Goal: Transaction & Acquisition: Obtain resource

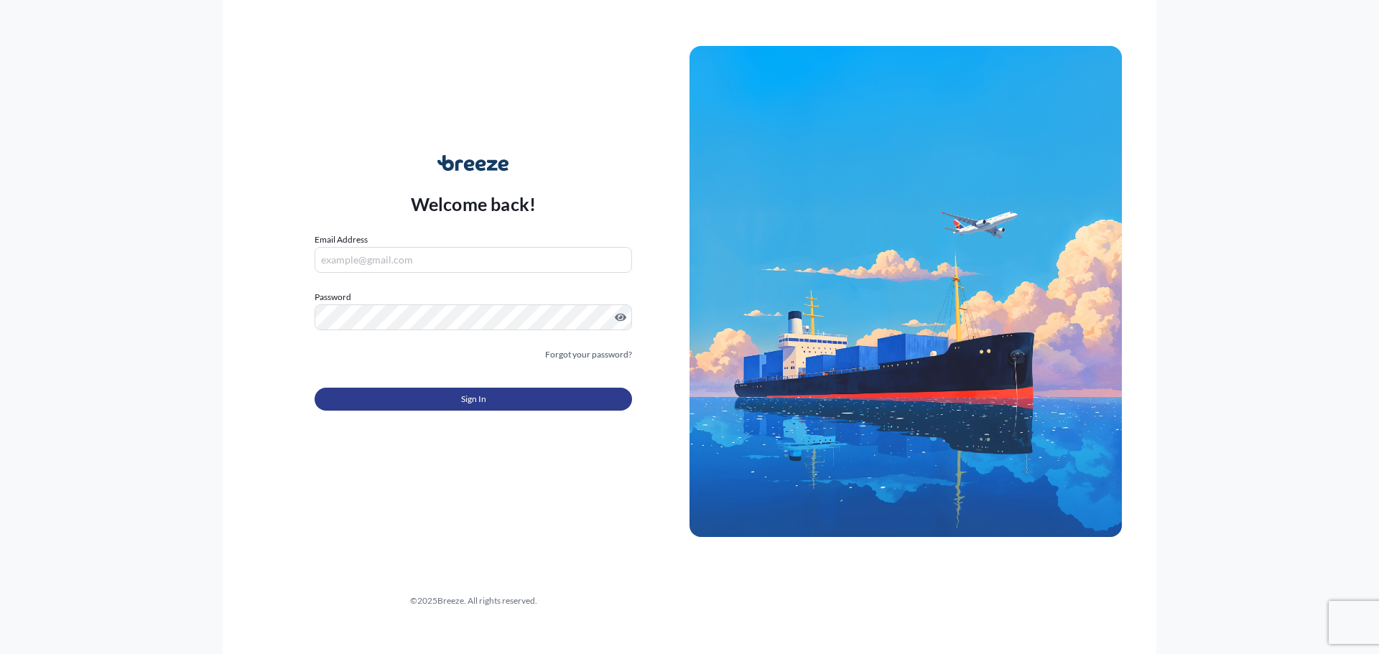
type input "[PERSON_NAME][EMAIL_ADDRESS][PERSON_NAME][DOMAIN_NAME]"
click at [441, 399] on button "Sign In" at bounding box center [473, 399] width 317 height 23
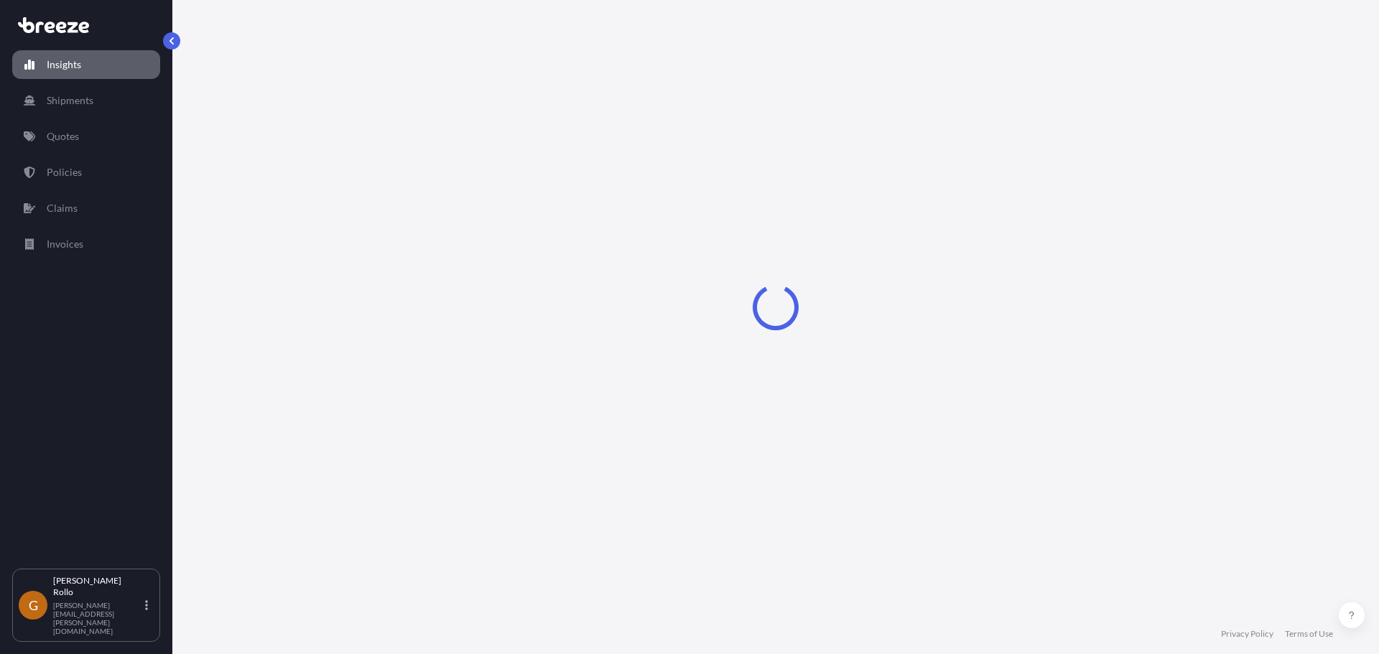
select select "2025"
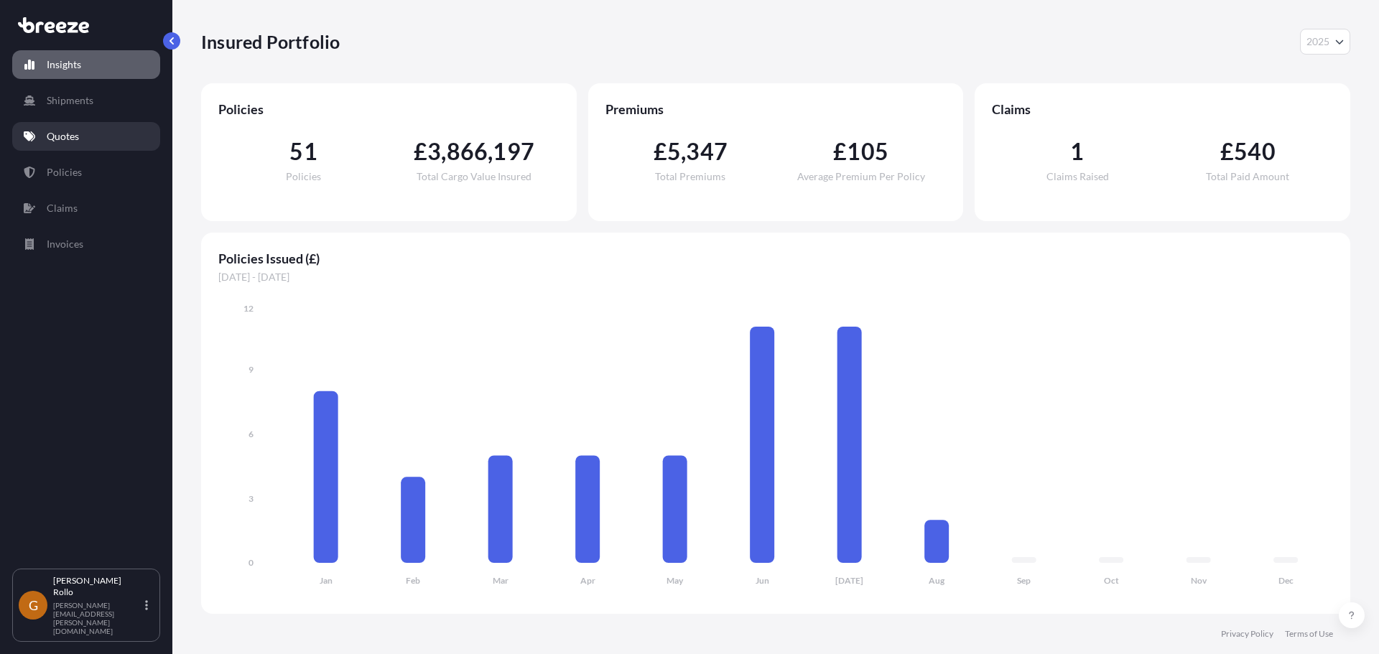
click at [70, 139] on p "Quotes" at bounding box center [63, 136] width 32 height 14
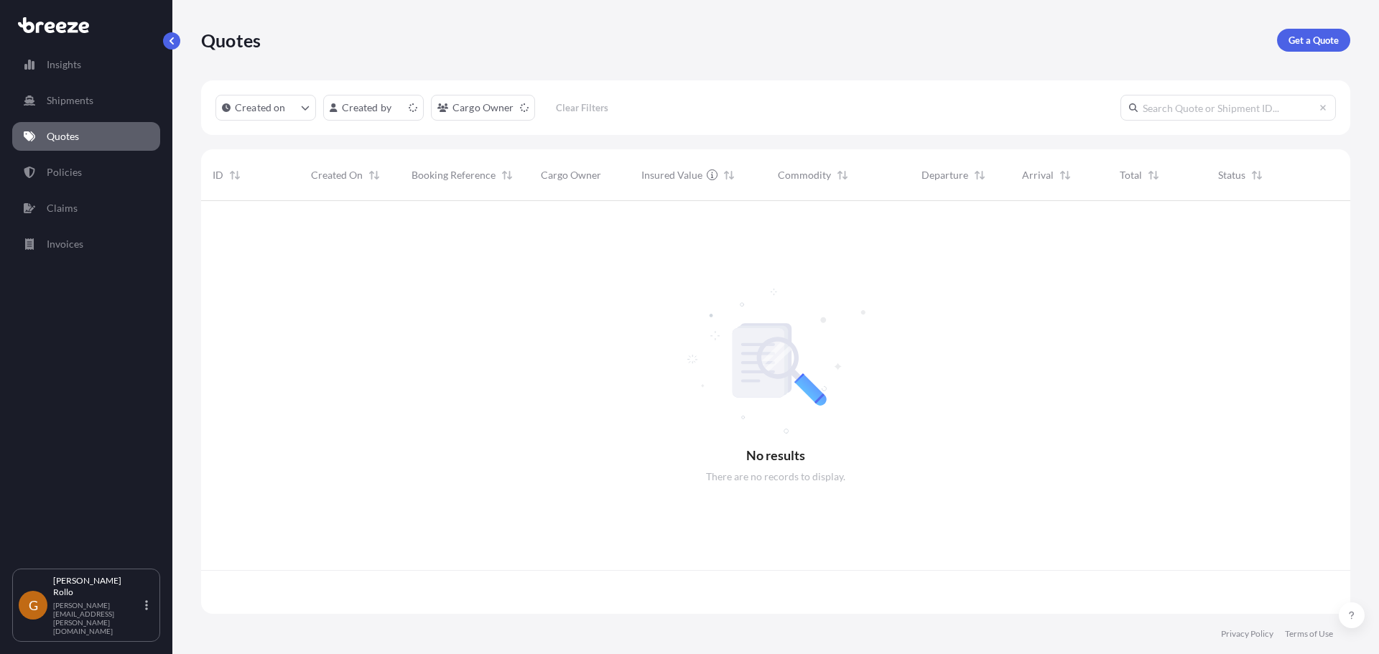
scroll to position [410, 1138]
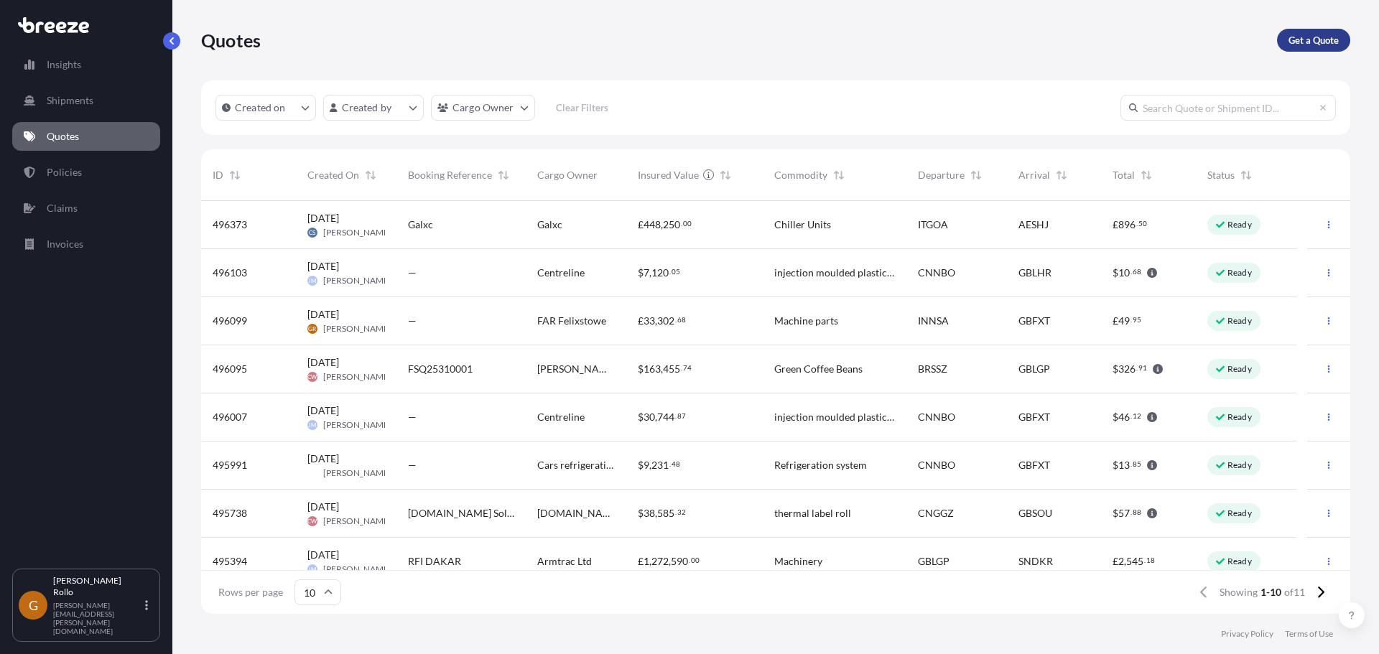
click at [1319, 44] on p "Get a Quote" at bounding box center [1313, 40] width 50 height 14
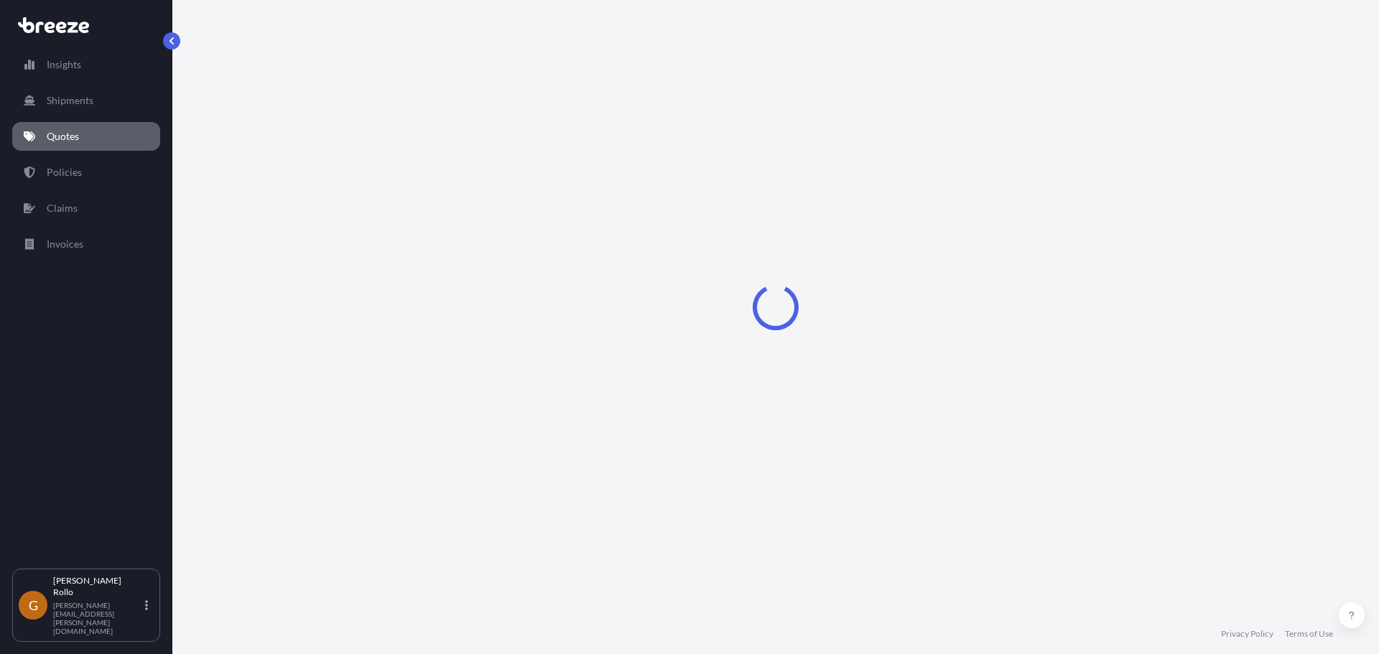
select select "Sea"
select select "1"
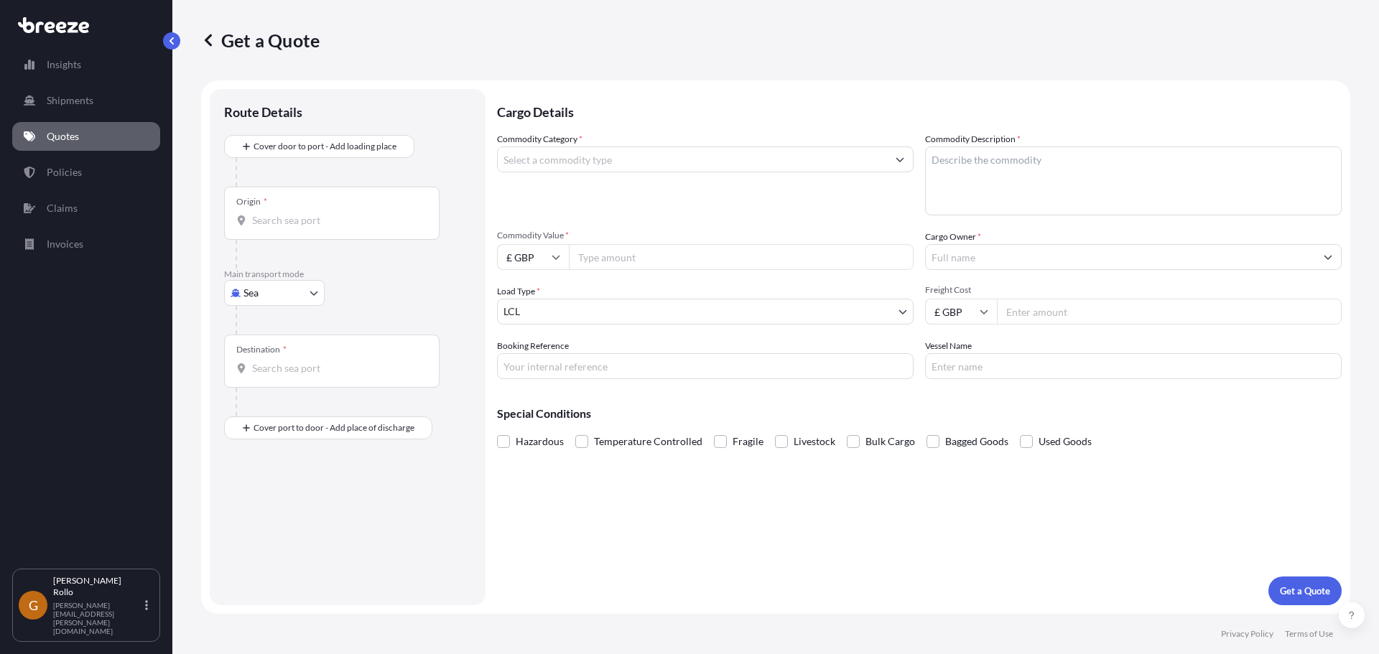
click at [275, 222] on input "Origin *" at bounding box center [336, 220] width 169 height 14
click at [316, 218] on input "Origin * Please select an origin" at bounding box center [336, 220] width 169 height 14
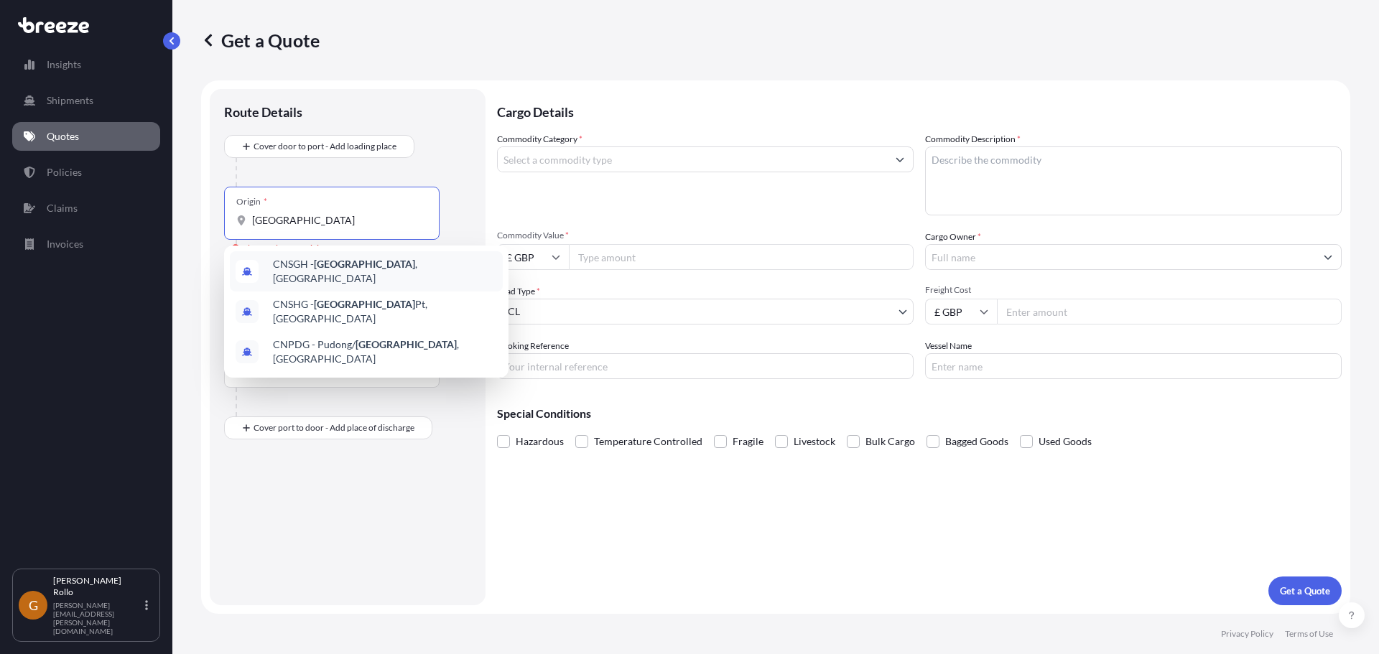
click at [403, 274] on div "CNSGH - [GEOGRAPHIC_DATA] , [GEOGRAPHIC_DATA]" at bounding box center [366, 271] width 273 height 40
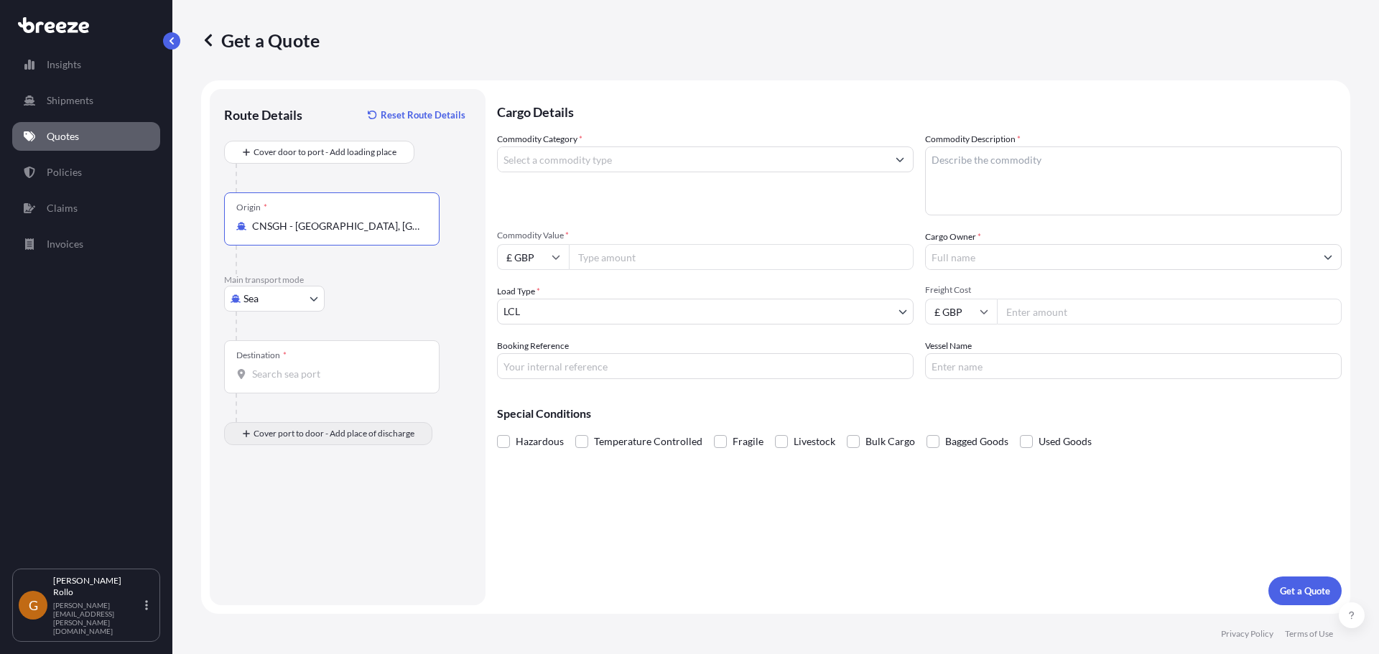
type input "CNSGH - [GEOGRAPHIC_DATA], [GEOGRAPHIC_DATA]"
click at [269, 502] on div "Place of Discharge" at bounding box center [331, 503] width 215 height 53
click at [269, 503] on input "Place of Discharge" at bounding box center [336, 510] width 169 height 14
type input "[STREET_ADDRESS]"
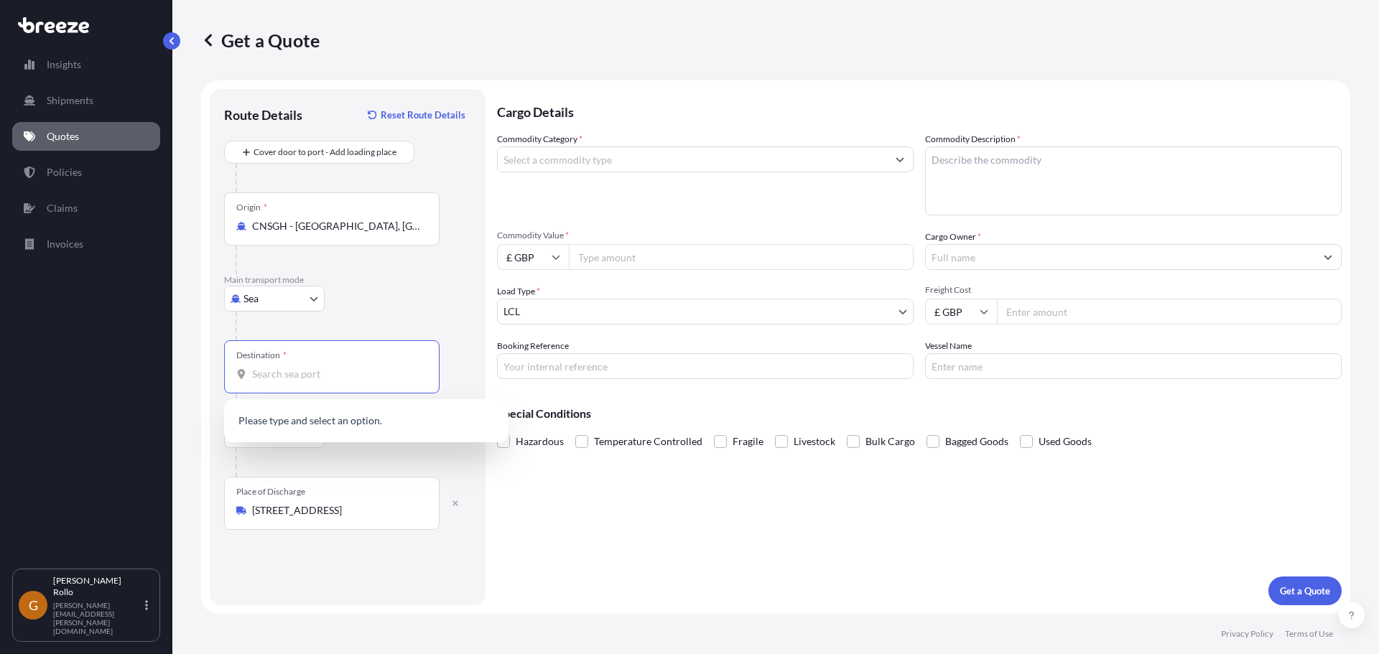
click at [335, 378] on input "Destination *" at bounding box center [336, 374] width 169 height 14
type input "[GEOGRAPHIC_DATA]"
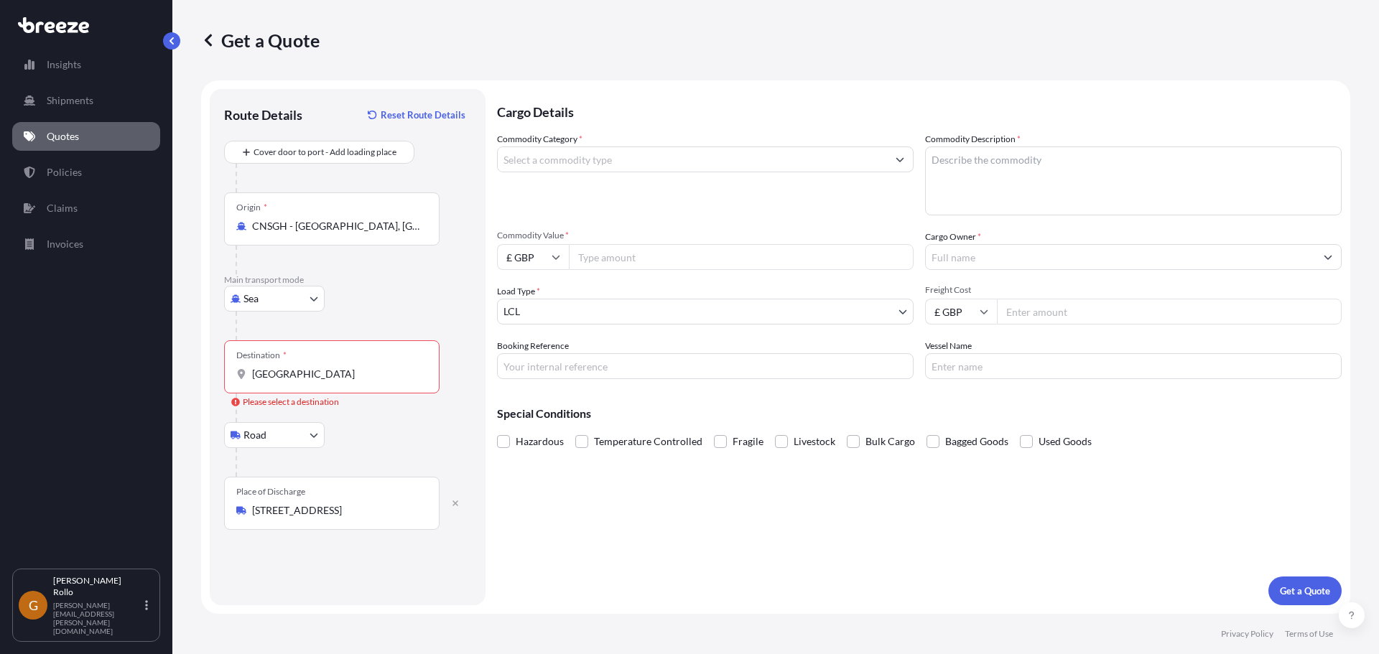
click at [327, 382] on div "Destination * [GEOGRAPHIC_DATA]" at bounding box center [331, 366] width 215 height 53
click at [327, 381] on input "[GEOGRAPHIC_DATA]" at bounding box center [336, 374] width 169 height 14
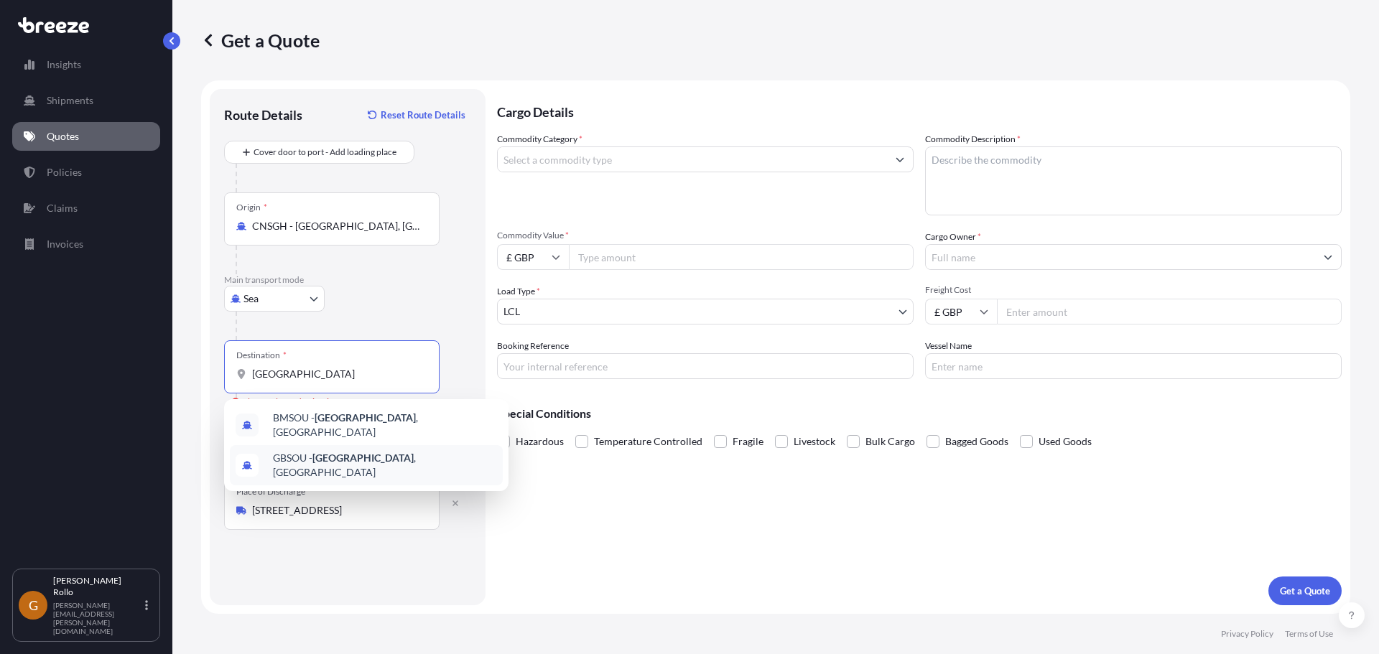
type input "GBSOU - [GEOGRAPHIC_DATA], [GEOGRAPHIC_DATA]"
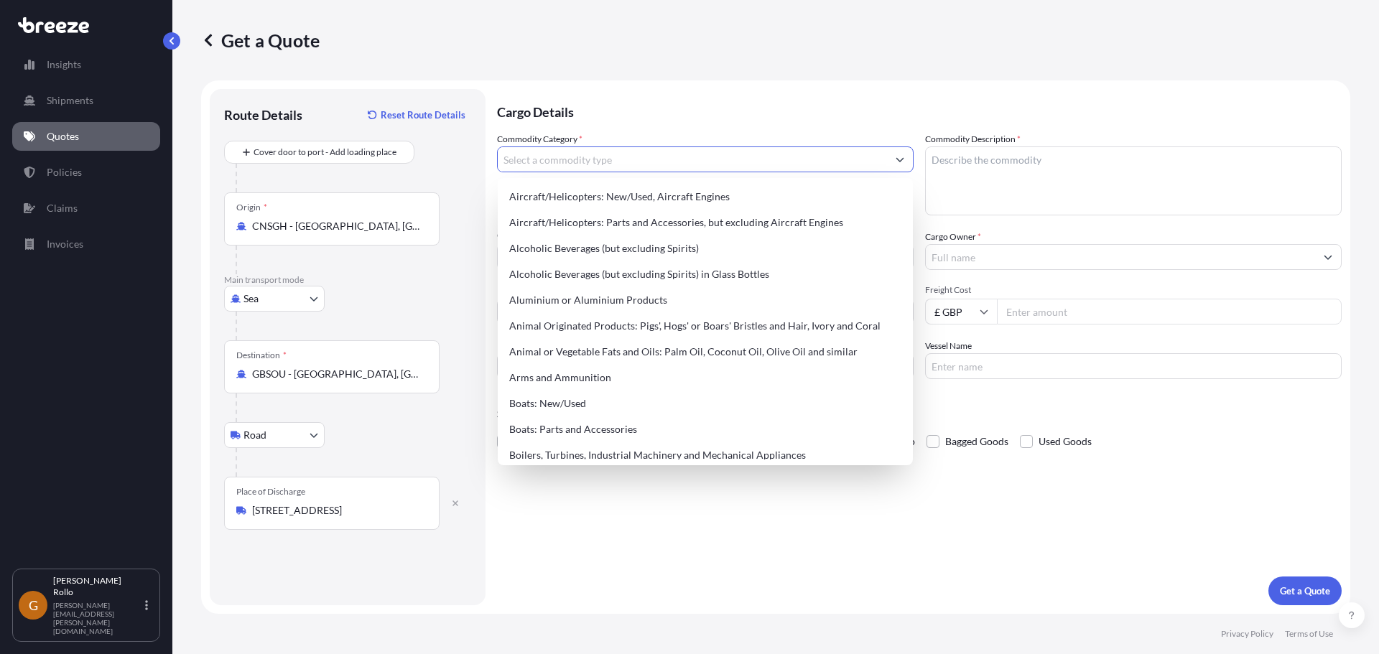
click at [892, 159] on button "Show suggestions" at bounding box center [900, 159] width 26 height 26
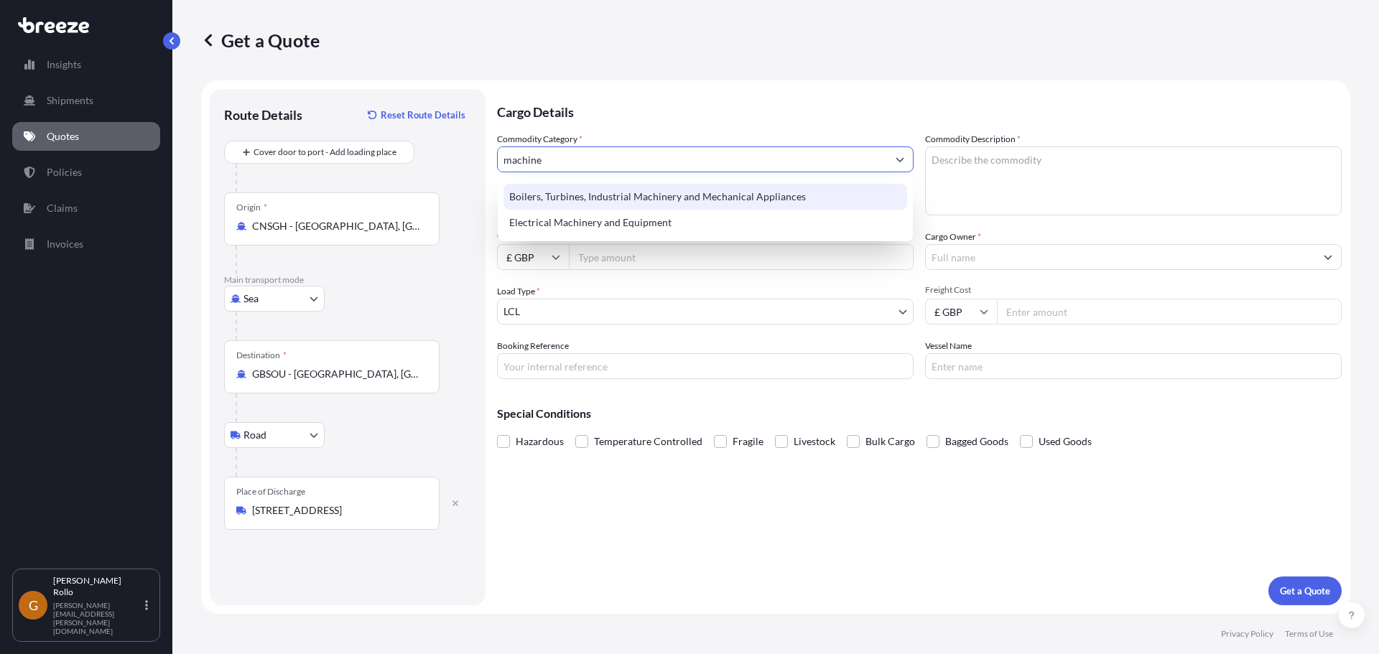
click at [689, 197] on div "Boilers, Turbines, Industrial Machinery and Mechanical Appliances" at bounding box center [705, 197] width 404 height 26
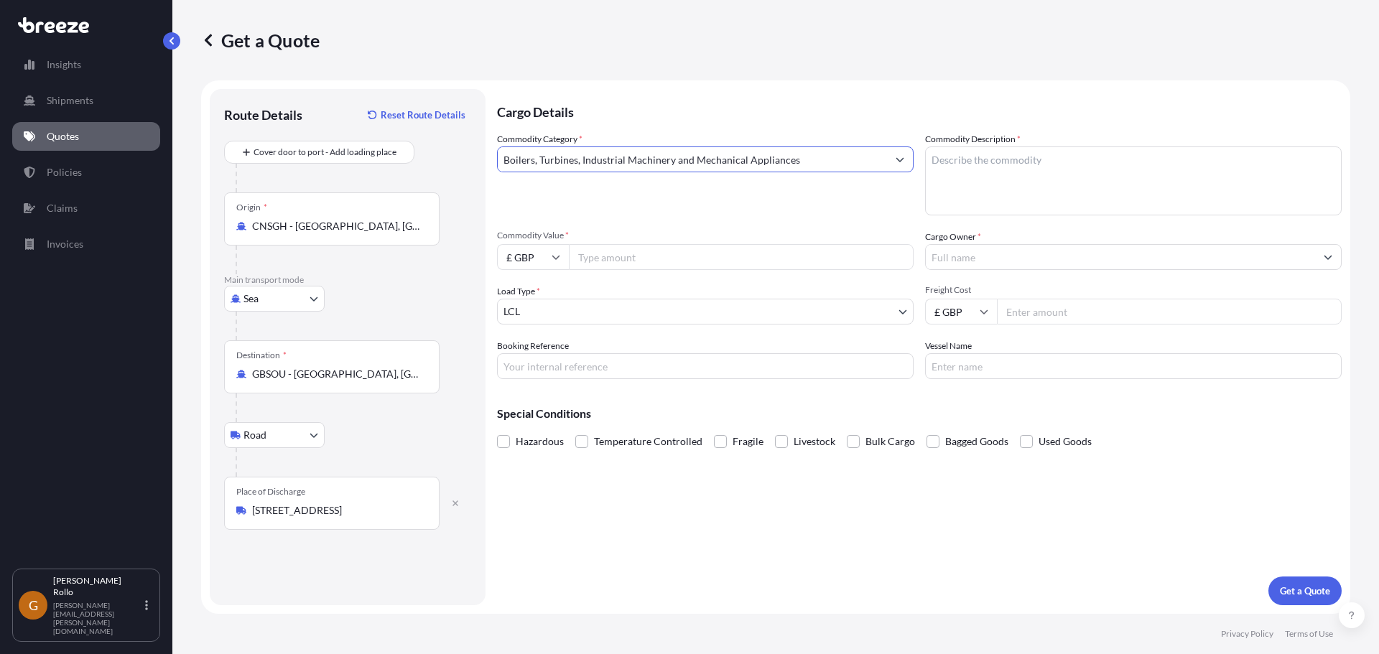
type input "Boilers, Turbines, Industrial Machinery and Mechanical Appliances"
click at [1006, 170] on textarea "Commodity Description *" at bounding box center [1133, 180] width 416 height 69
type textarea "machine spares"
click at [727, 263] on input "Commodity Value *" at bounding box center [741, 257] width 345 height 26
type input "79754.52"
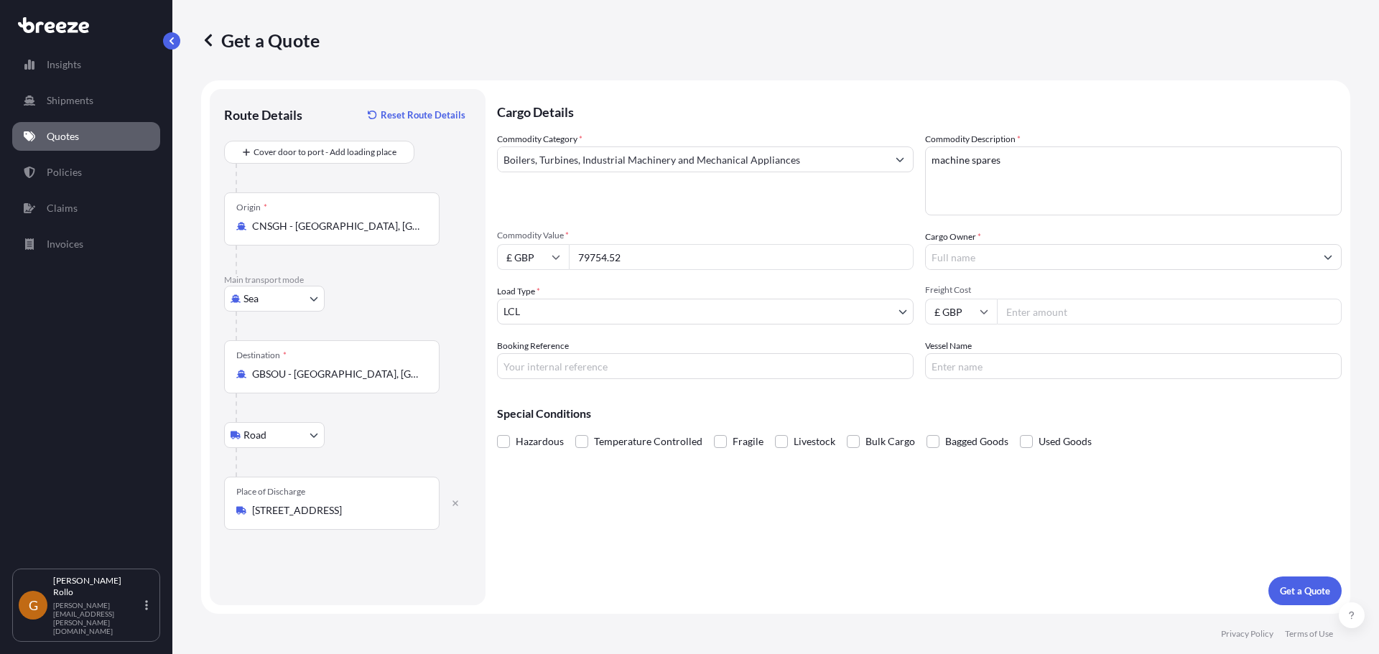
click at [551, 261] on input "£ GBP" at bounding box center [533, 257] width 72 height 26
click at [530, 355] on div "$ USD" at bounding box center [533, 356] width 60 height 27
type input "$ USD"
click at [892, 310] on body "Insights Shipments Quotes Policies Claims Invoices G [PERSON_NAME] [PERSON_NAME…" at bounding box center [689, 327] width 1379 height 654
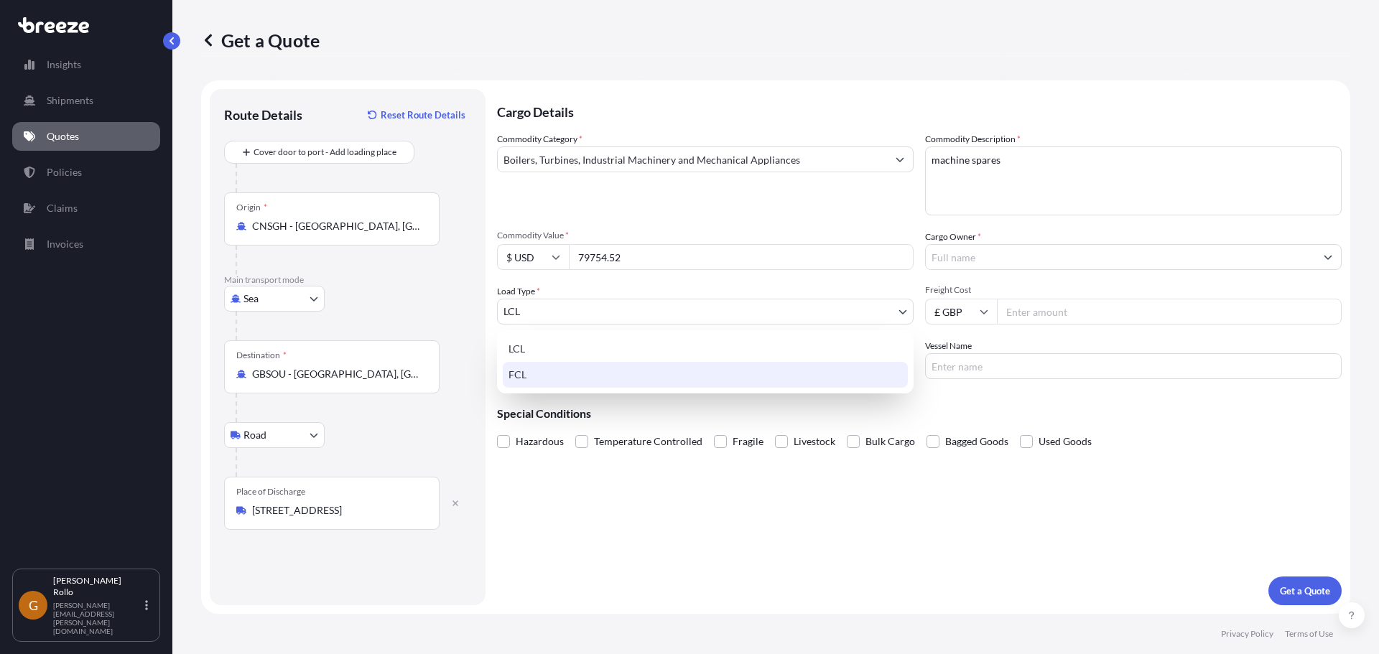
click at [781, 373] on div "FCL" at bounding box center [705, 375] width 405 height 26
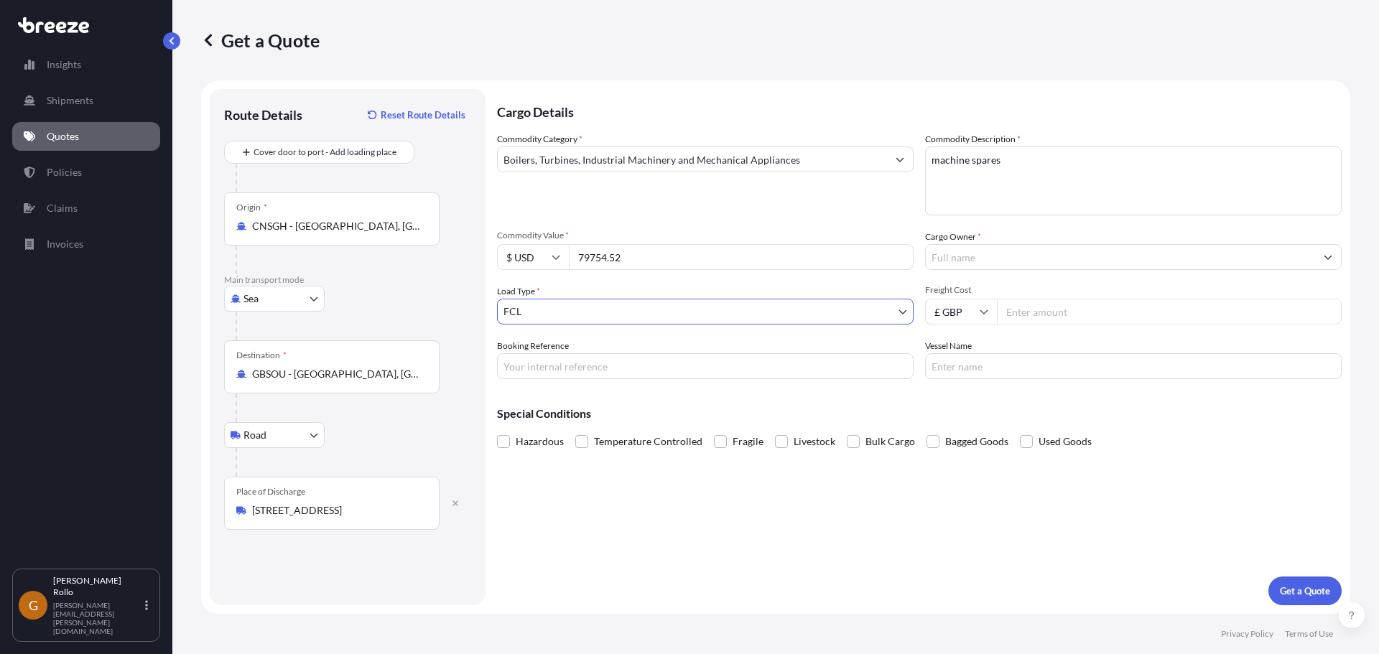
click at [971, 261] on input "Cargo Owner *" at bounding box center [1120, 257] width 389 height 26
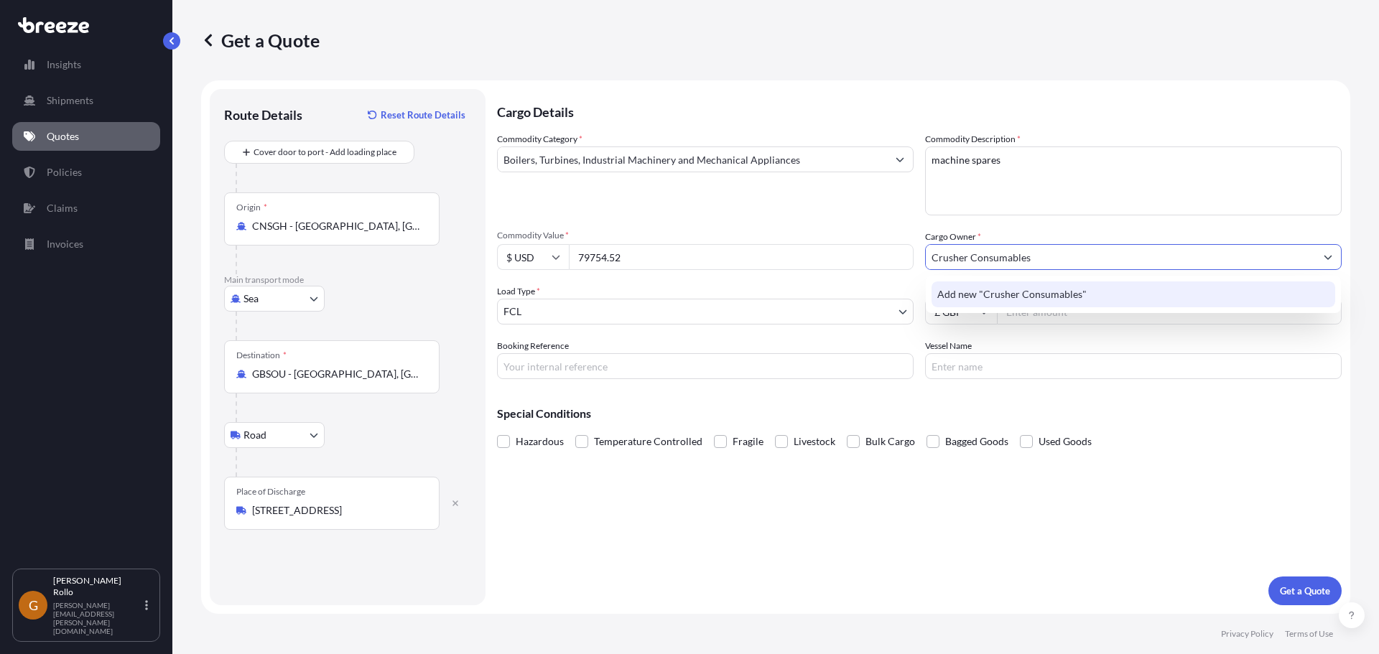
click at [997, 303] on div "Add new "Crusher Consumables"" at bounding box center [1133, 294] width 404 height 26
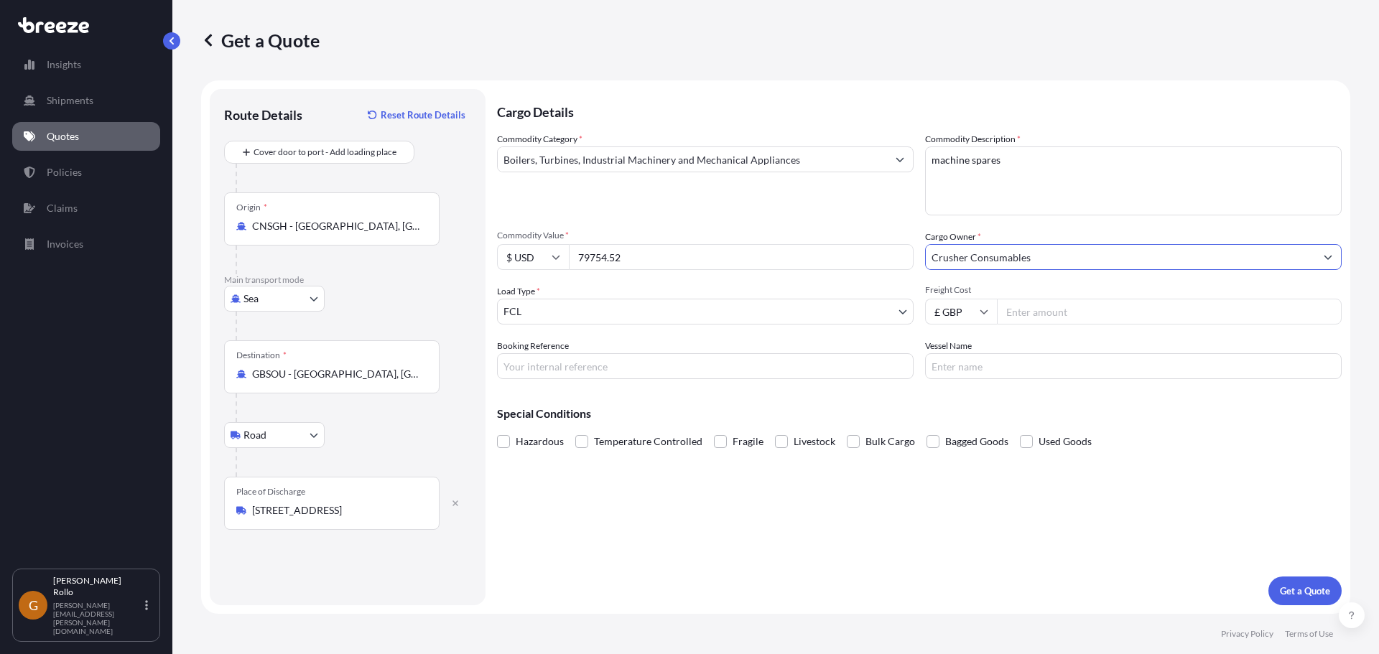
type input "Crusher Consumables"
click at [1065, 314] on input "Freight Cost" at bounding box center [1169, 312] width 345 height 26
click at [1052, 315] on input "Freight Cost" at bounding box center [1169, 312] width 345 height 26
type input "3560"
click at [1295, 591] on p "Get a Quote" at bounding box center [1305, 591] width 50 height 14
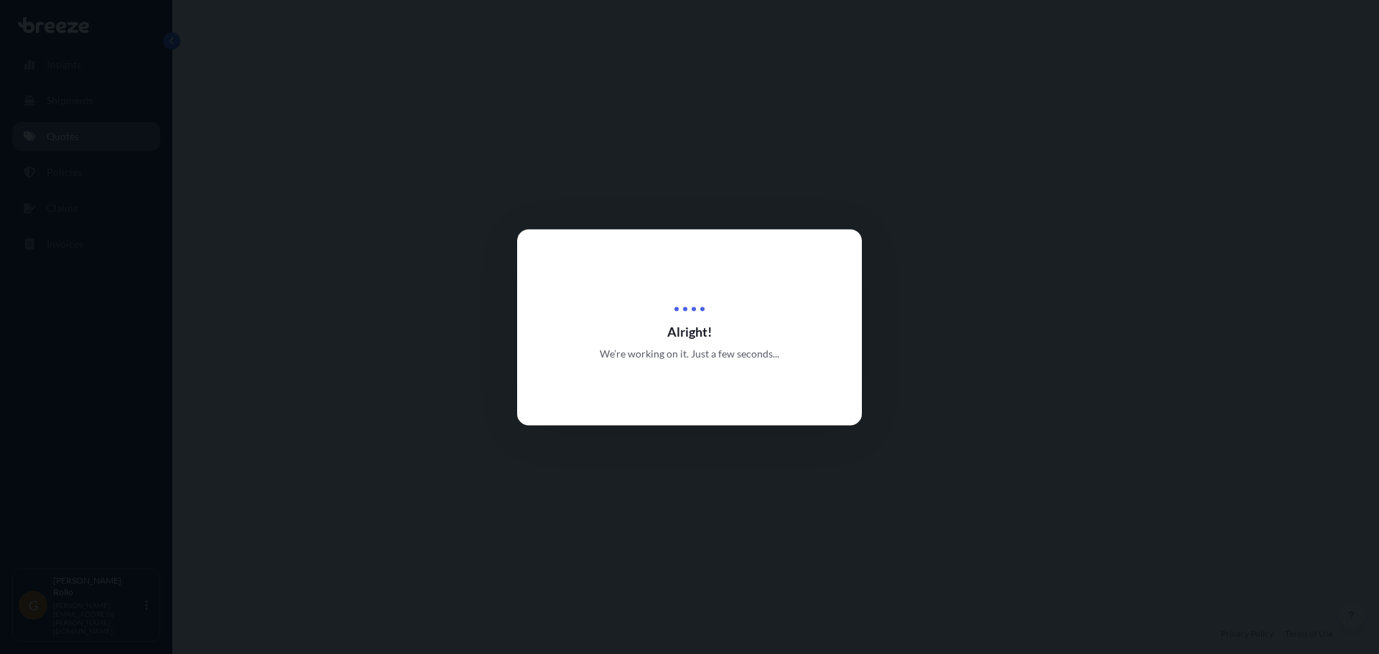
select select "Sea"
select select "Road"
select select "2"
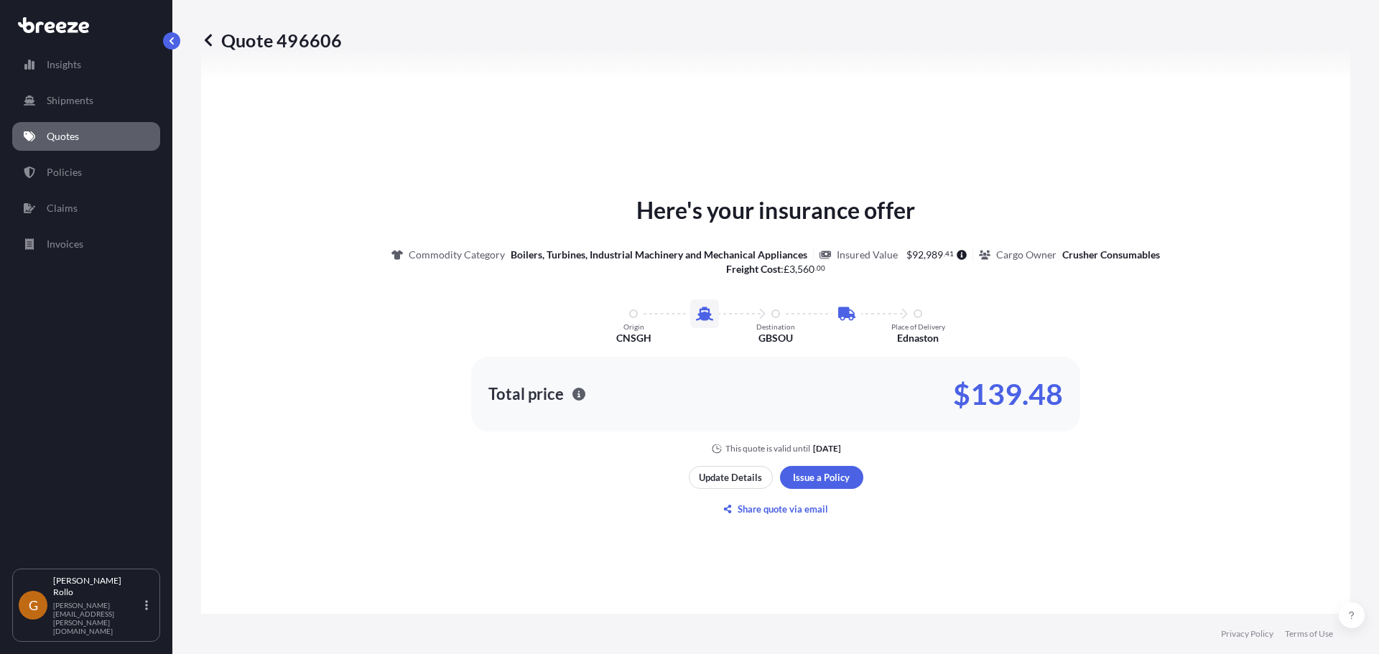
scroll to position [633, 0]
